Goal: Find specific page/section: Find specific page/section

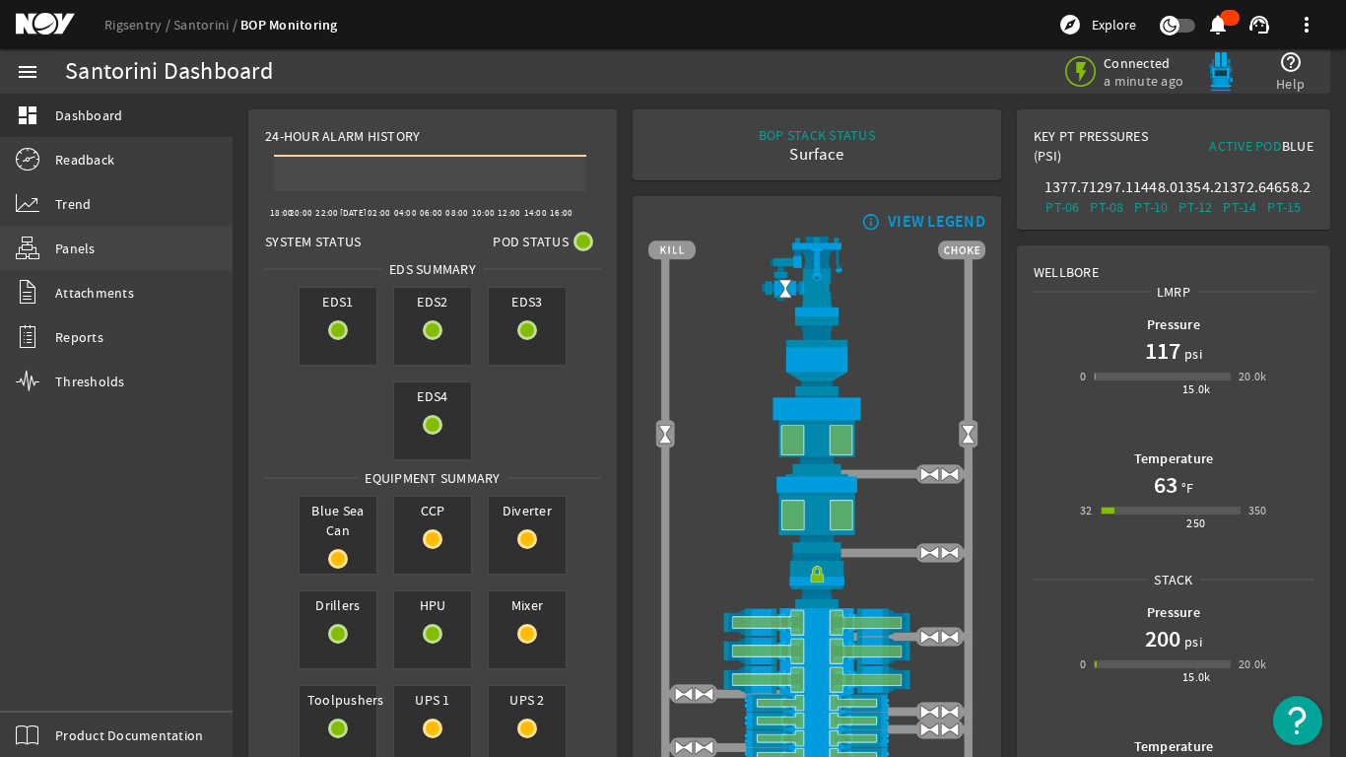
click at [61, 252] on span "Panels" at bounding box center [75, 248] width 40 height 20
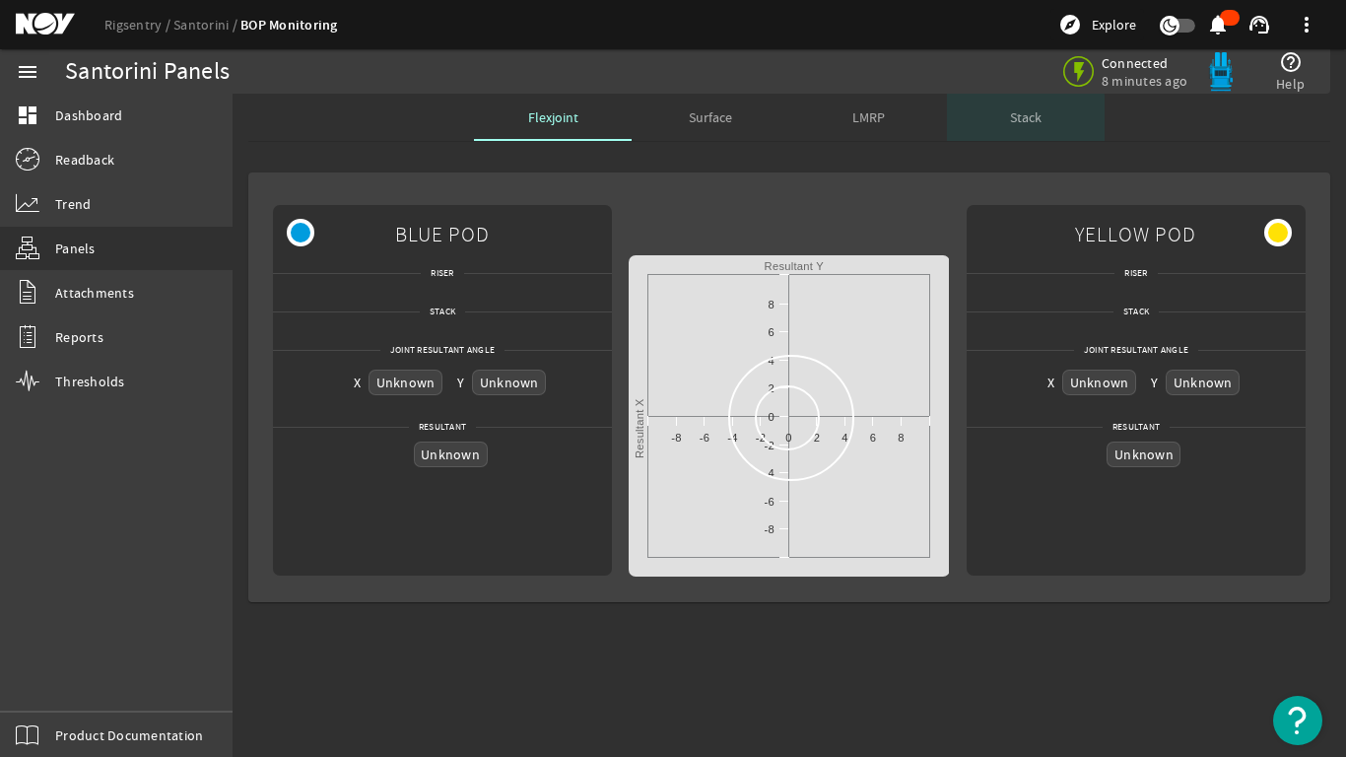
click at [1025, 123] on span "Stack" at bounding box center [1026, 117] width 32 height 14
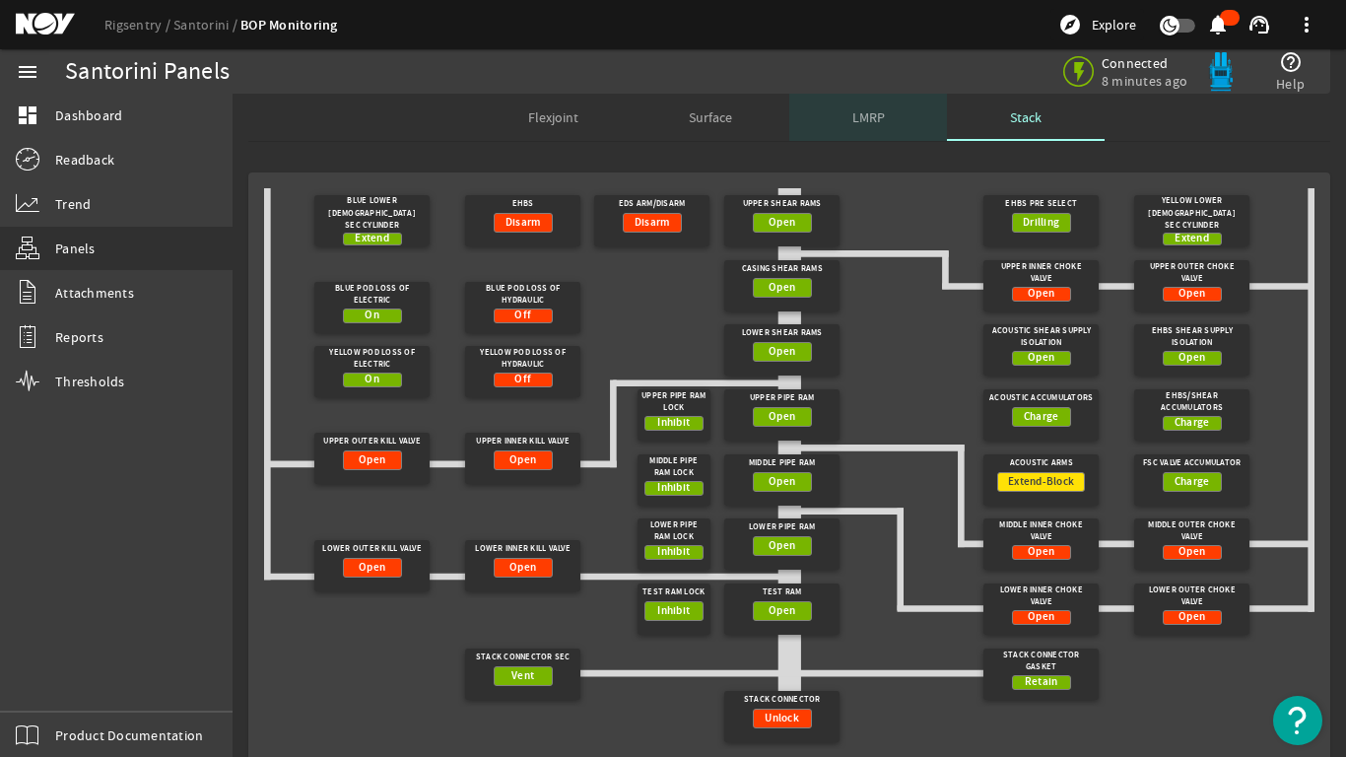
click at [852, 117] on span "LMRP" at bounding box center [868, 117] width 33 height 14
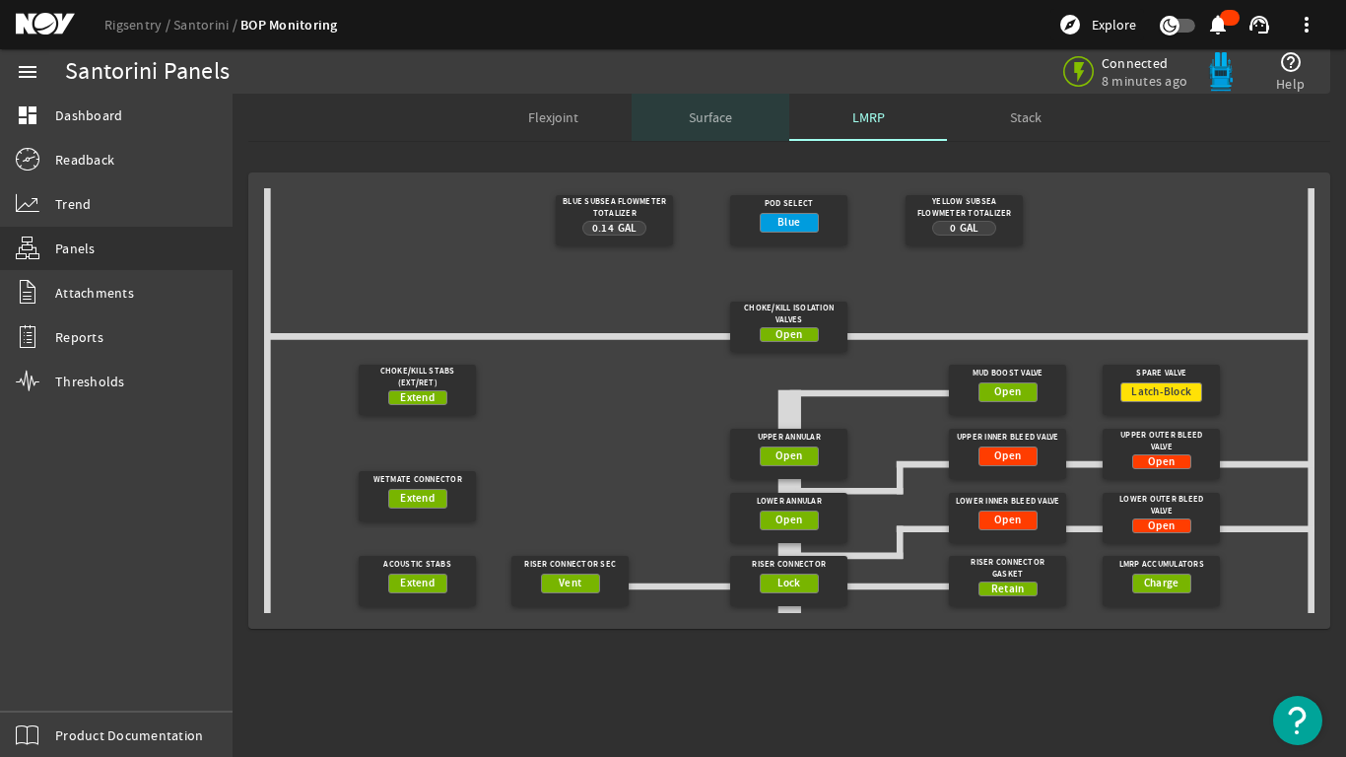
click at [694, 120] on span "Surface" at bounding box center [710, 117] width 43 height 14
